Goal: Information Seeking & Learning: Learn about a topic

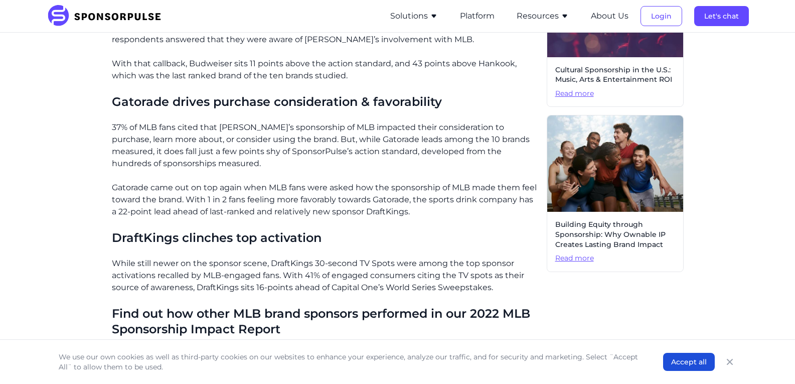
scroll to position [504, 0]
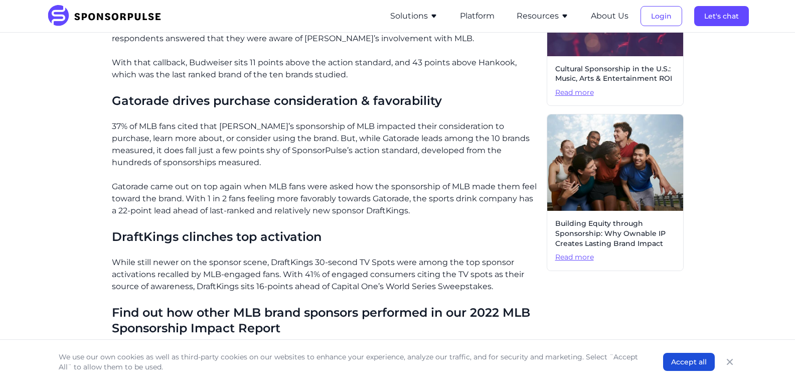
click at [461, 30] on ul "Solutions For Brands Overview Discover data-driven sponsorship insights and sol…" at bounding box center [564, 16] width 369 height 32
